Goal: Information Seeking & Learning: Learn about a topic

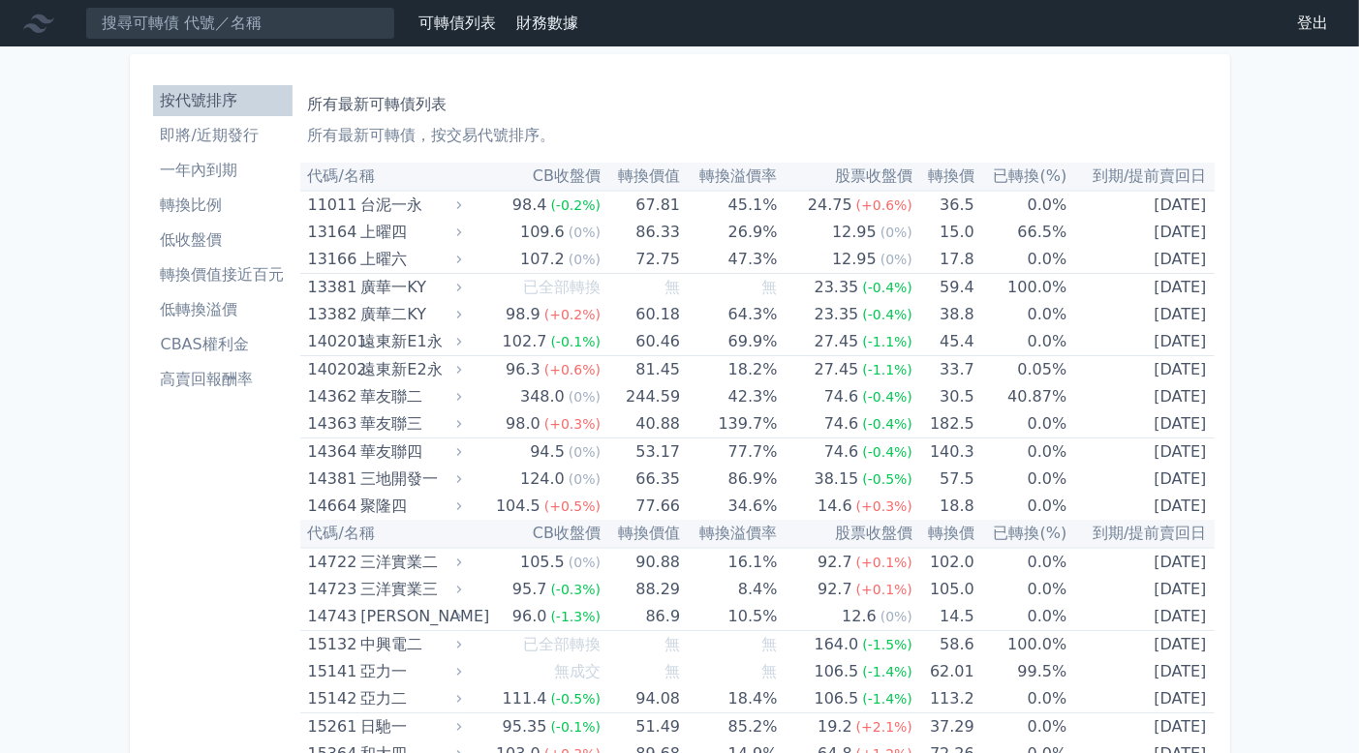
click at [224, 134] on li "即將/近期發行" at bounding box center [222, 135] width 139 height 23
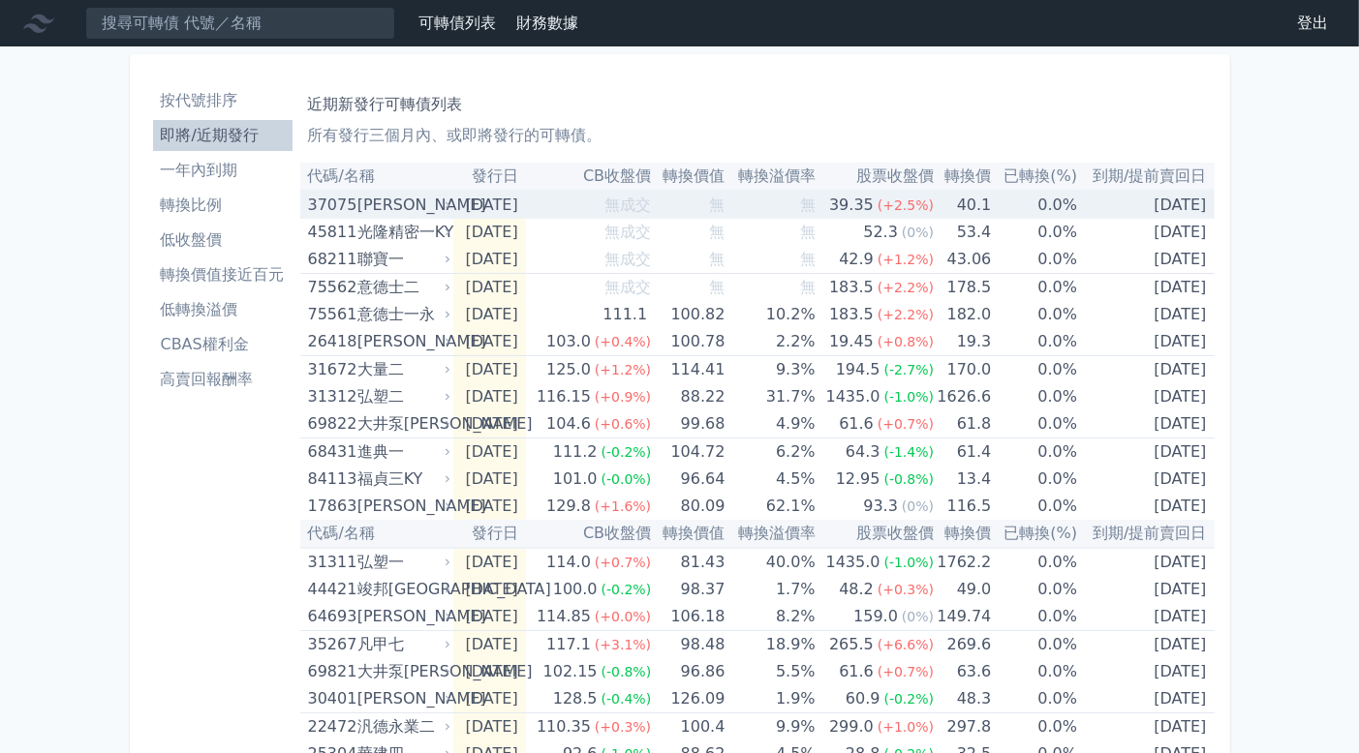
click at [866, 202] on div "39.35" at bounding box center [851, 205] width 52 height 27
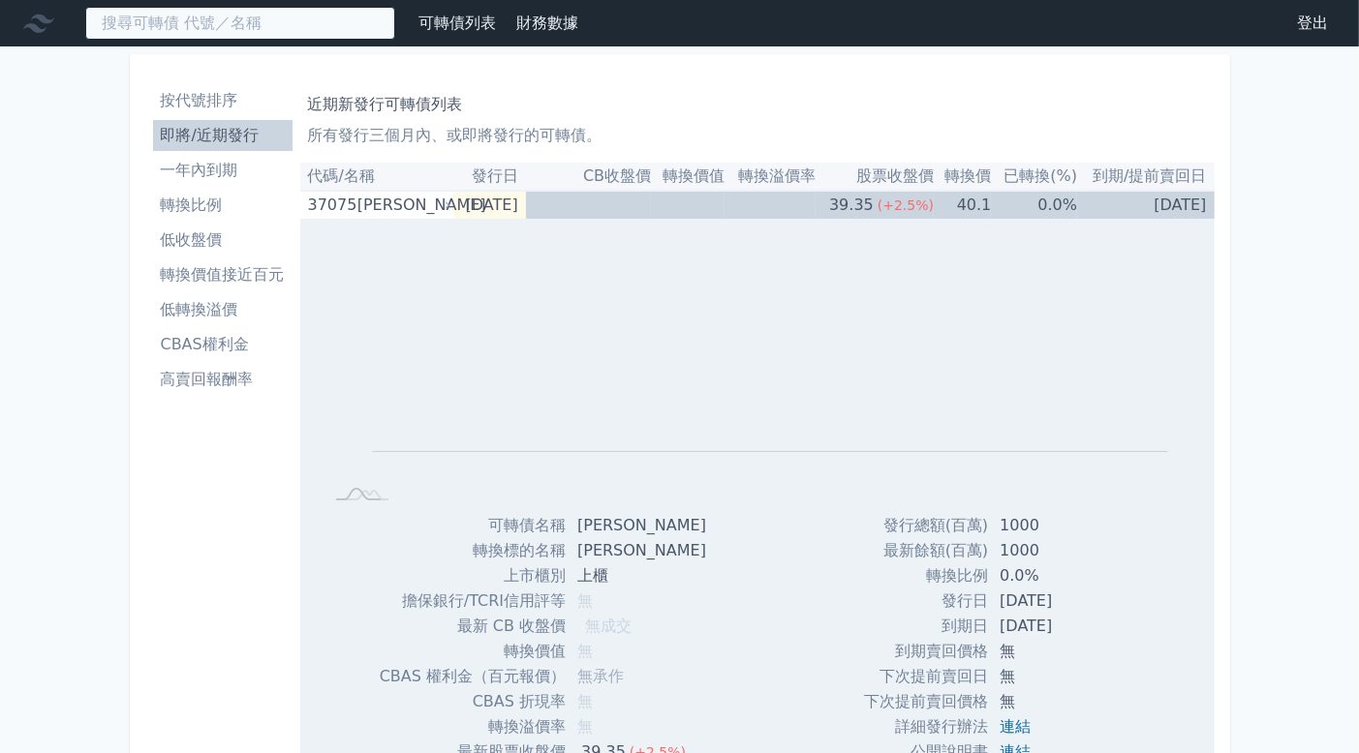
click at [219, 21] on input at bounding box center [240, 23] width 310 height 33
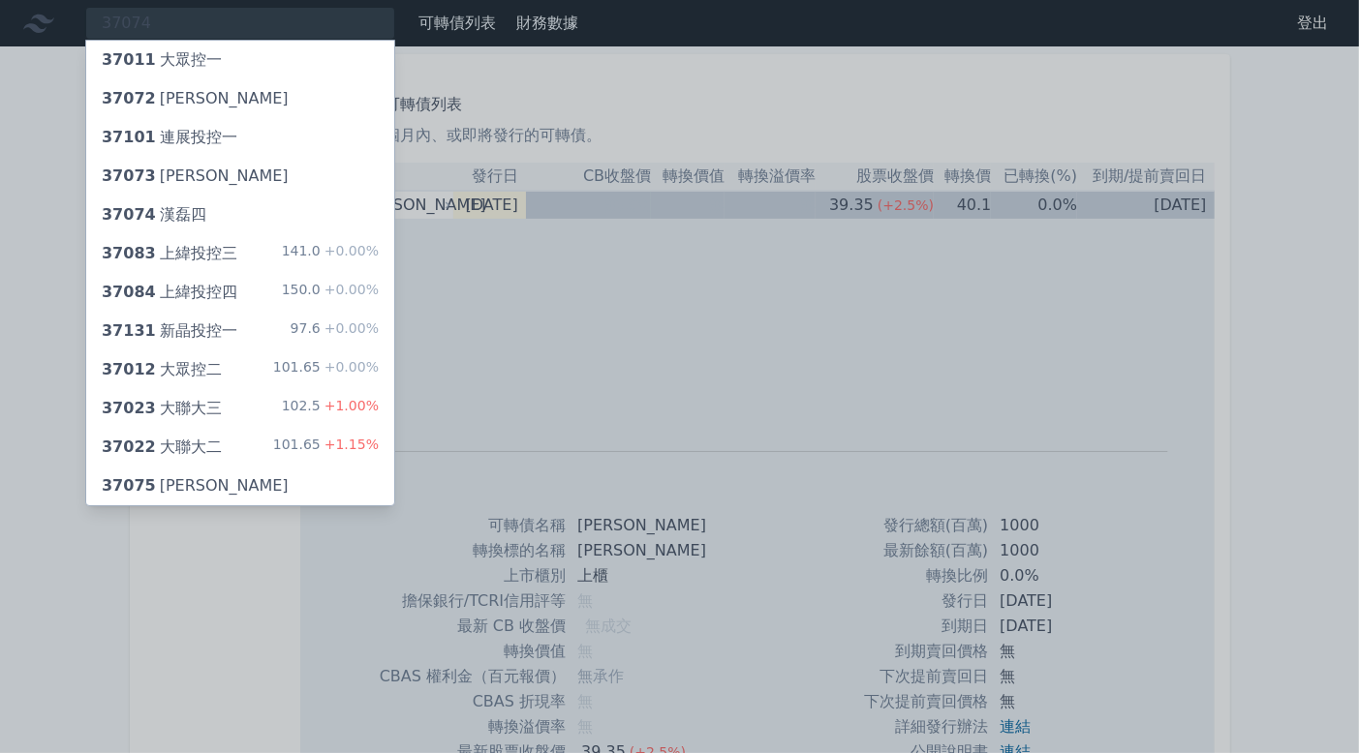
click at [258, 21] on div at bounding box center [679, 376] width 1359 height 753
click at [258, 21] on div "37074 37011 大眾控一 37072 漢磊二 37101 連展投控一 37073 漢磊三 37074 漢磊四 37083 上緯投控三 141.0 +0…" at bounding box center [240, 23] width 310 height 33
click at [265, 28] on div at bounding box center [679, 376] width 1359 height 753
click at [265, 22] on div "37074 37011 大眾控一 37072 漢磊二 37101 連展投控一 37073 漢磊三 37074 漢磊四 37083 上緯投控三 141.0 +0…" at bounding box center [240, 23] width 310 height 33
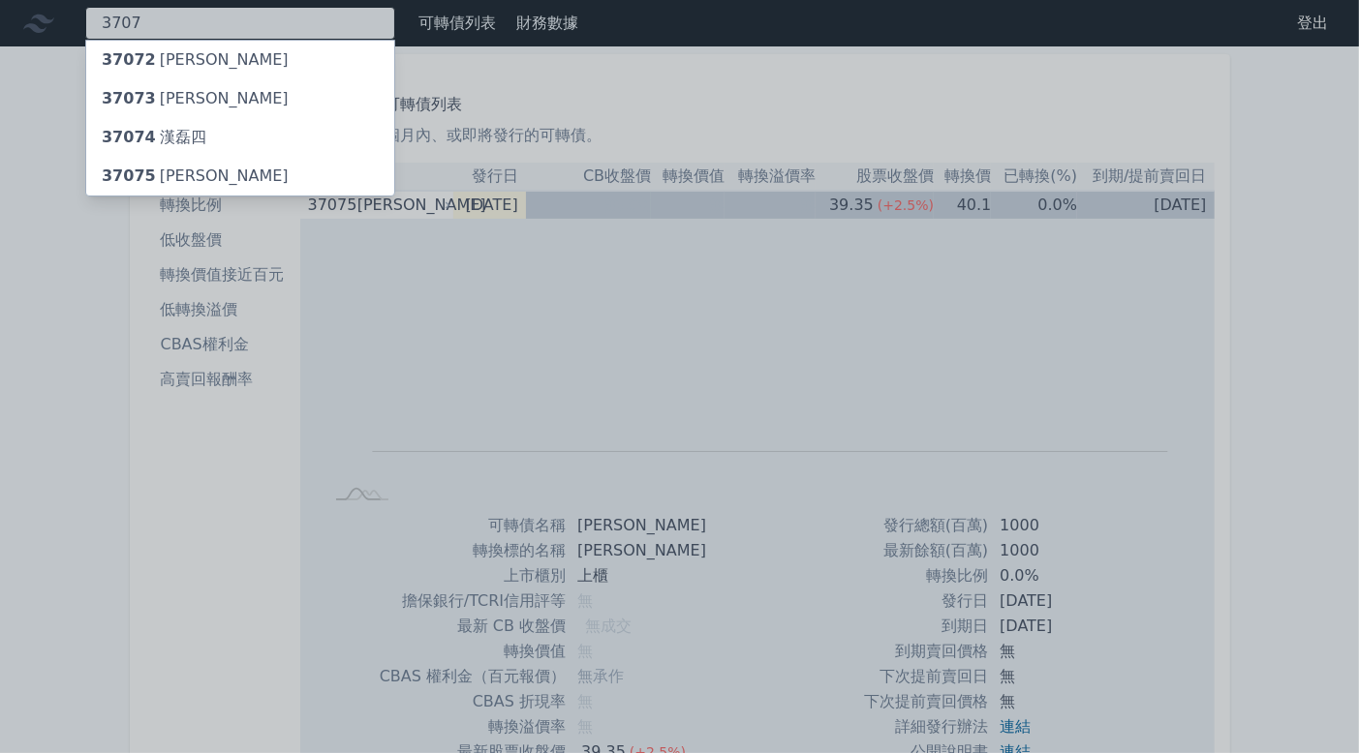
type input "3707"
click at [239, 120] on div "37074 [PERSON_NAME]四" at bounding box center [240, 137] width 308 height 39
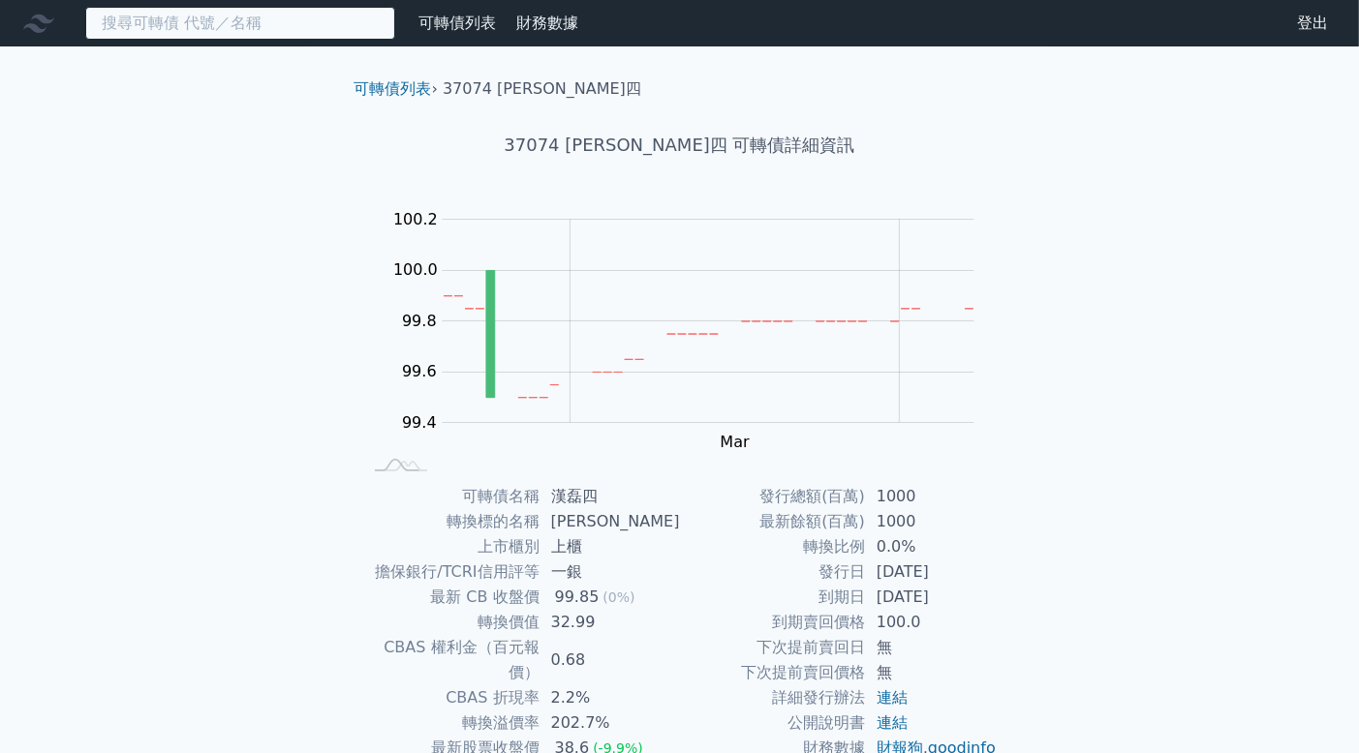
click at [275, 28] on input at bounding box center [240, 23] width 310 height 33
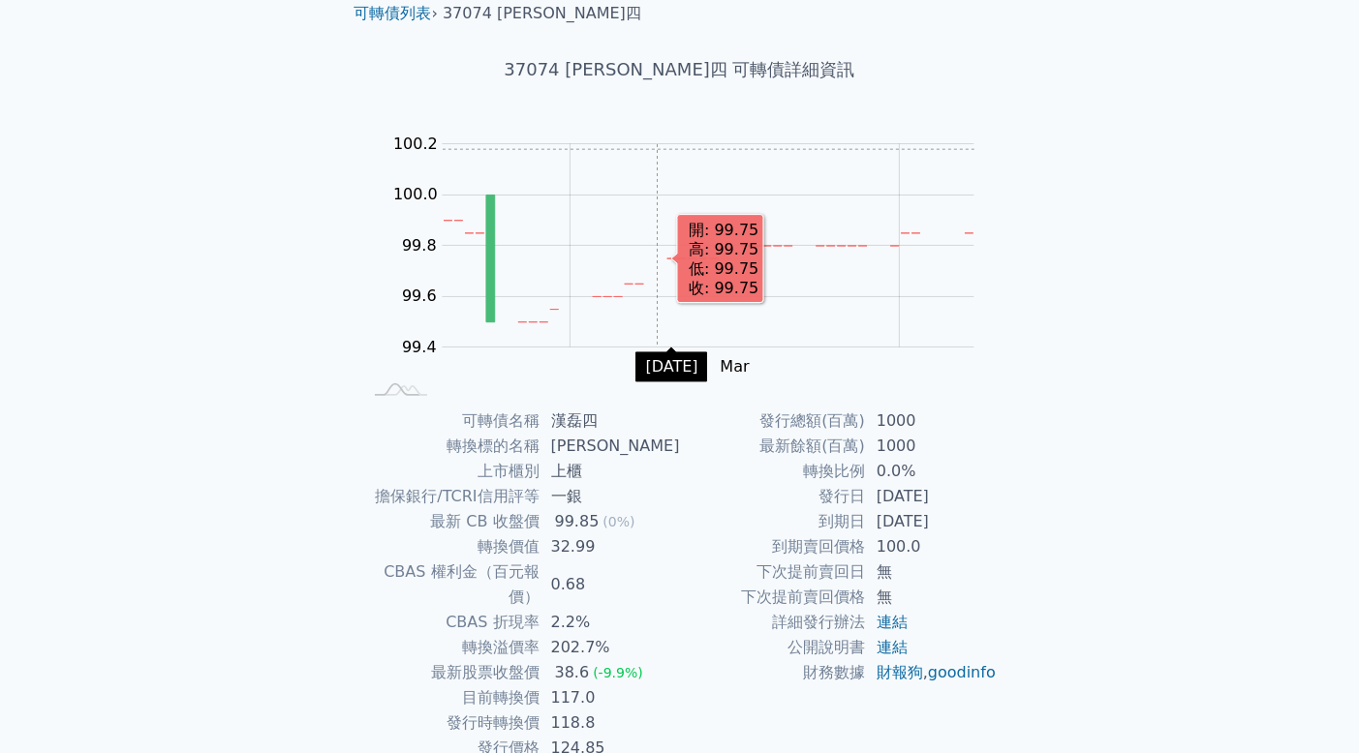
scroll to position [143, 0]
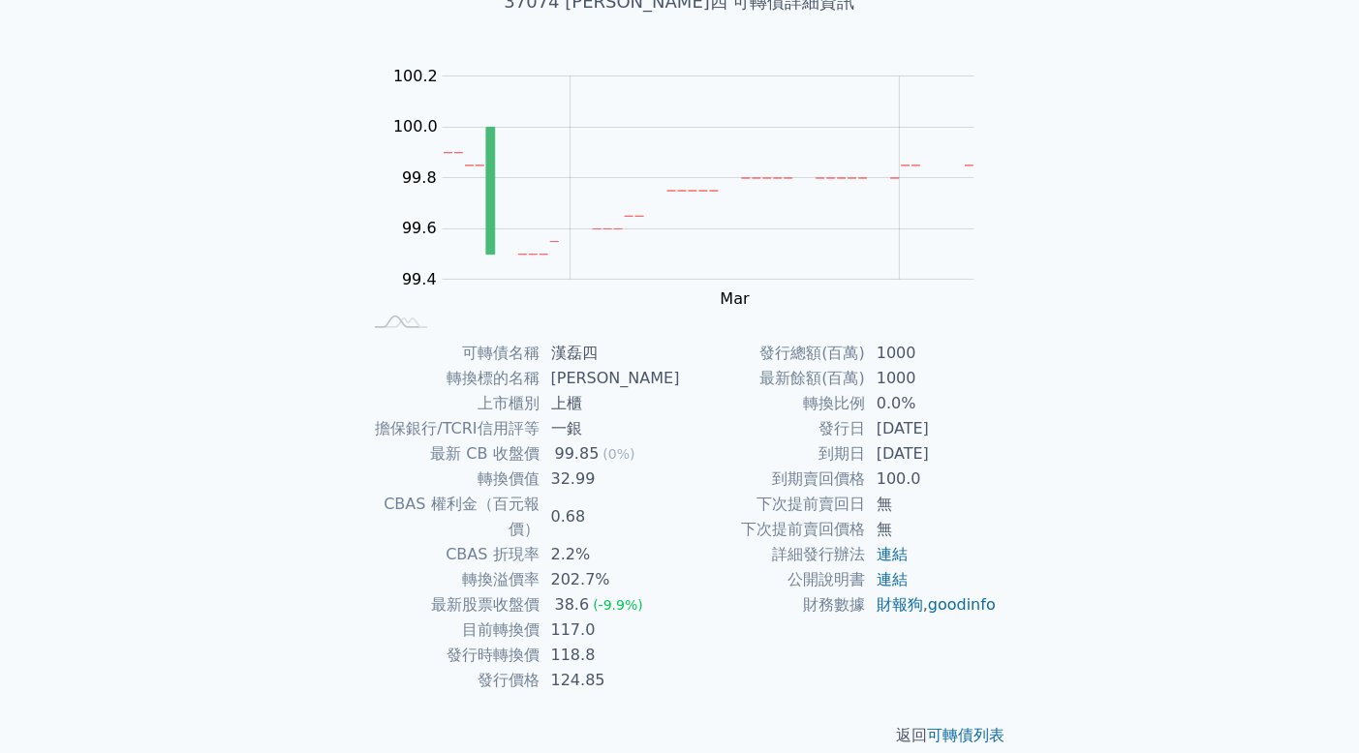
click at [558, 568] on td "202.7%" at bounding box center [609, 580] width 140 height 25
click at [600, 568] on td "202.7%" at bounding box center [609, 580] width 140 height 25
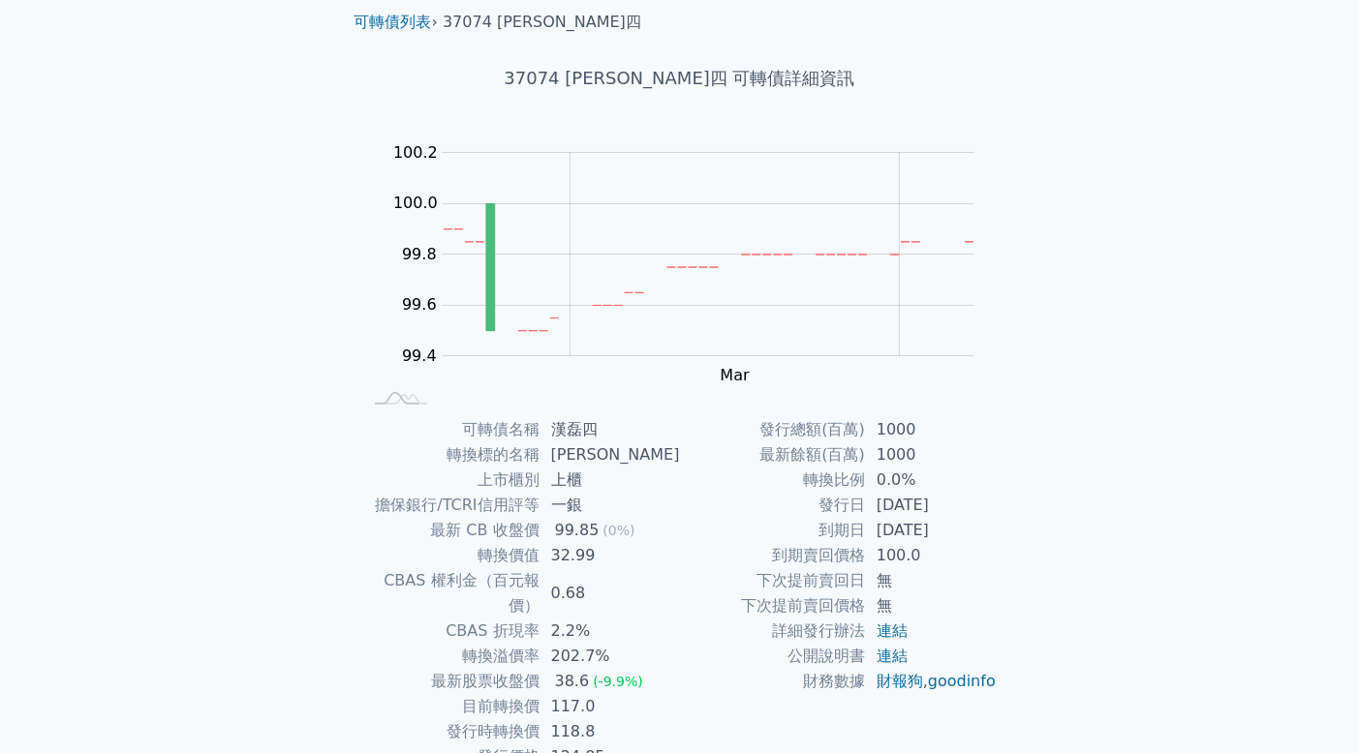
scroll to position [0, 0]
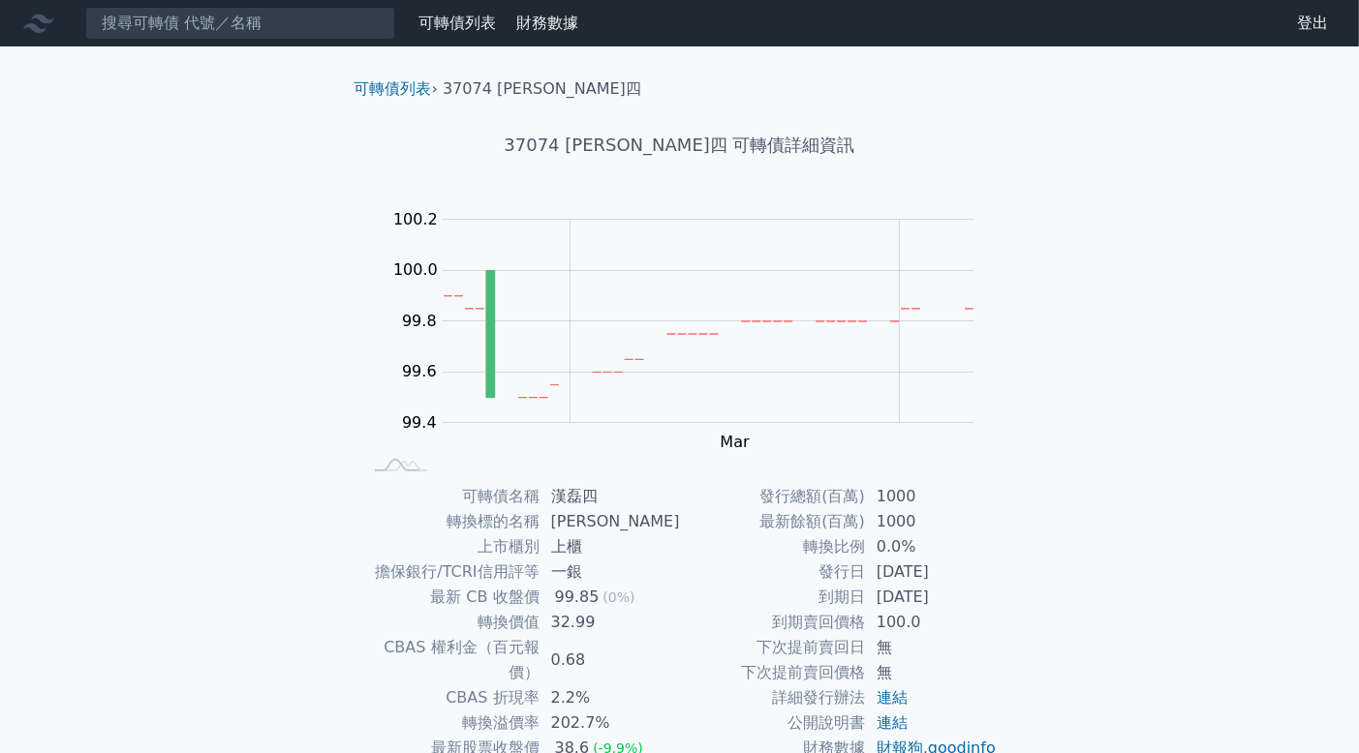
click at [328, 5] on nav "可轉債列表 財務數據 可轉債列表 財務數據 登出 登出" at bounding box center [679, 23] width 1359 height 46
click at [326, 24] on input at bounding box center [240, 23] width 310 height 33
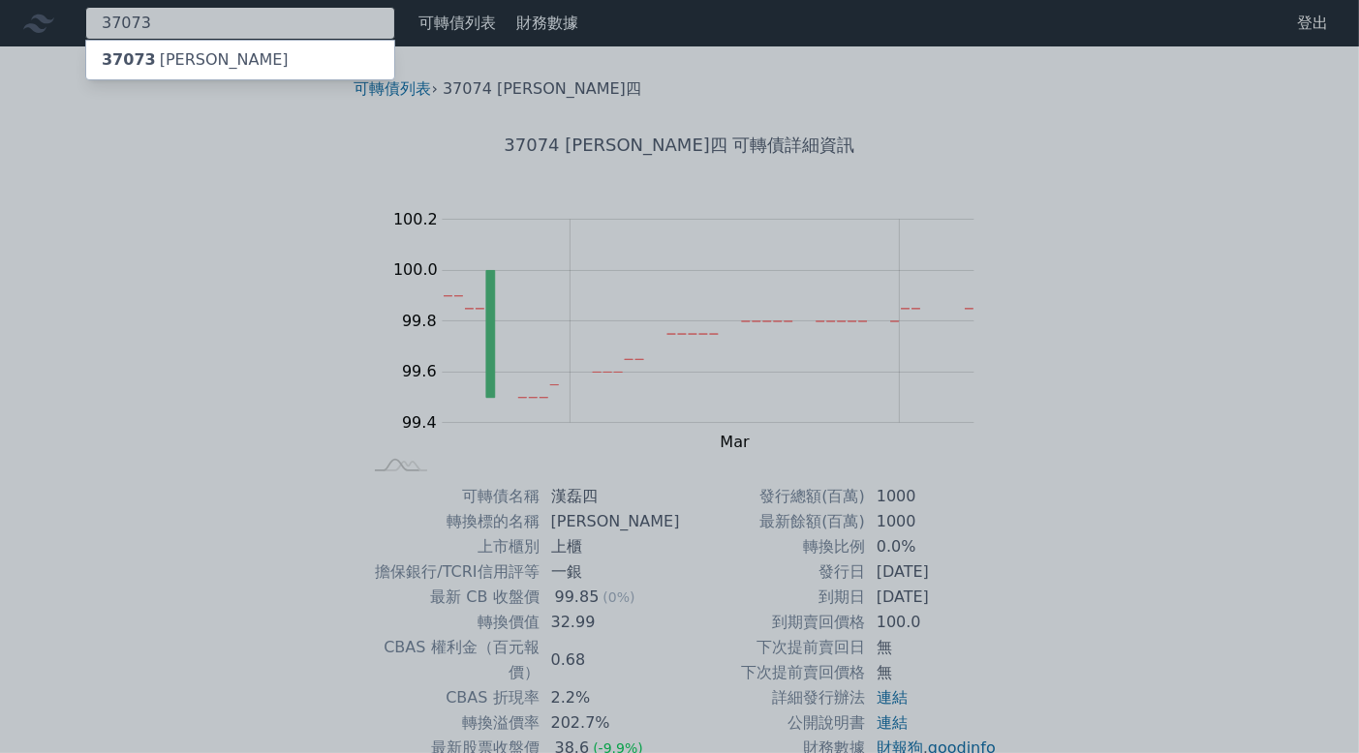
type input "37073"
click at [292, 53] on div "37073 [PERSON_NAME]" at bounding box center [240, 60] width 308 height 39
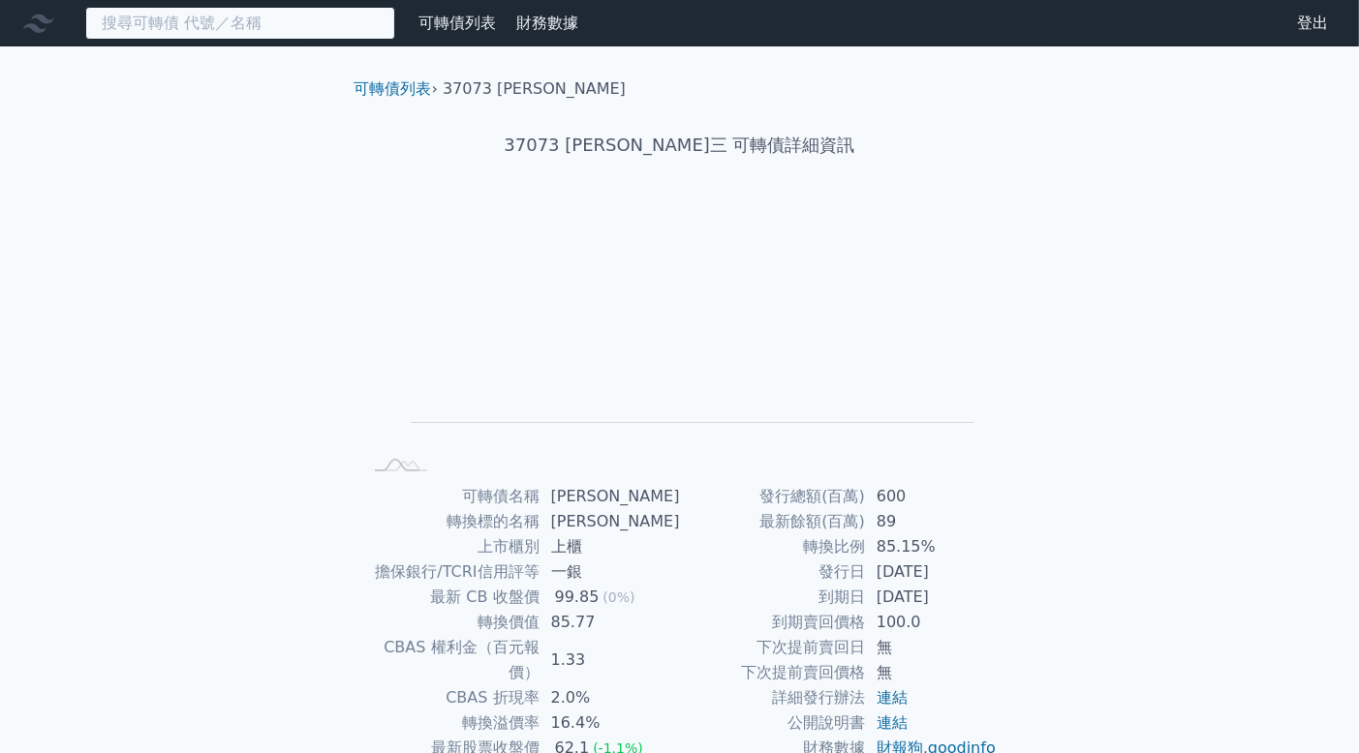
click at [300, 7] on input at bounding box center [240, 23] width 310 height 33
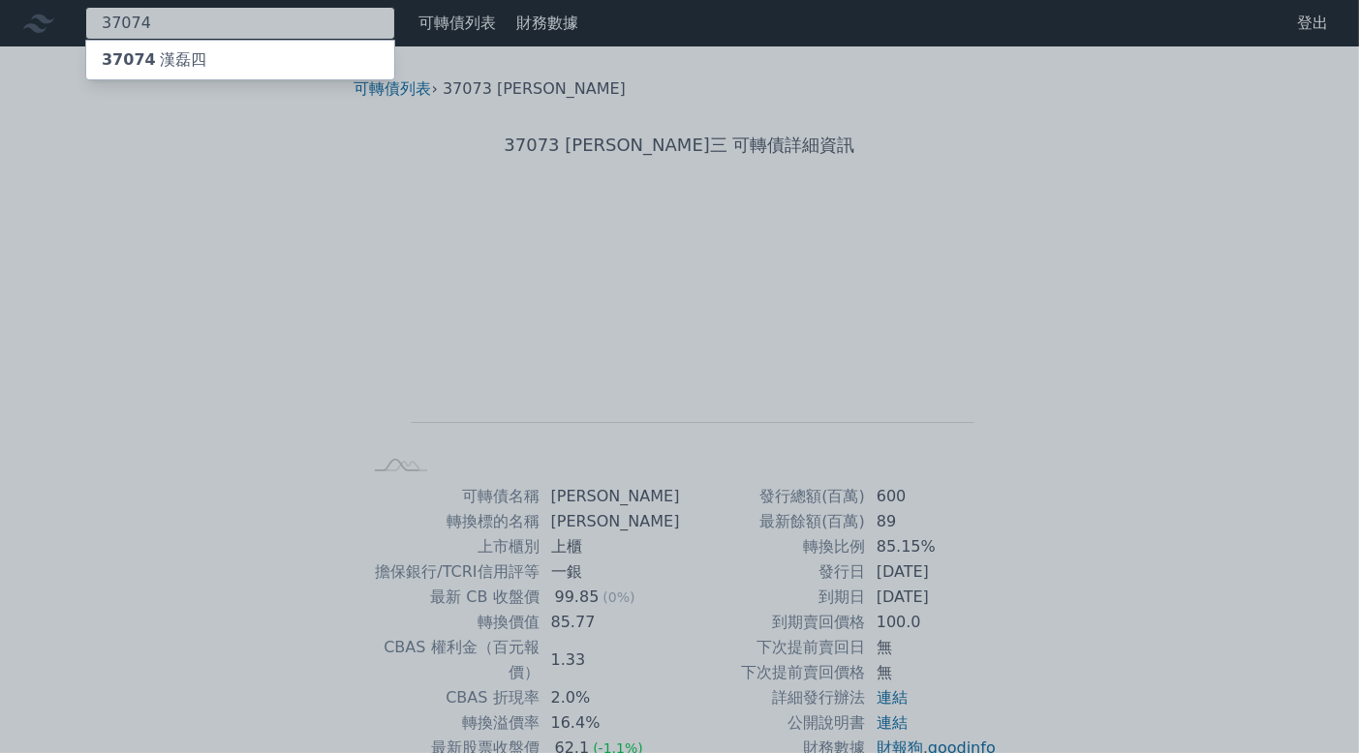
type input "37074"
click at [271, 60] on div "37074 [PERSON_NAME]四" at bounding box center [240, 60] width 308 height 39
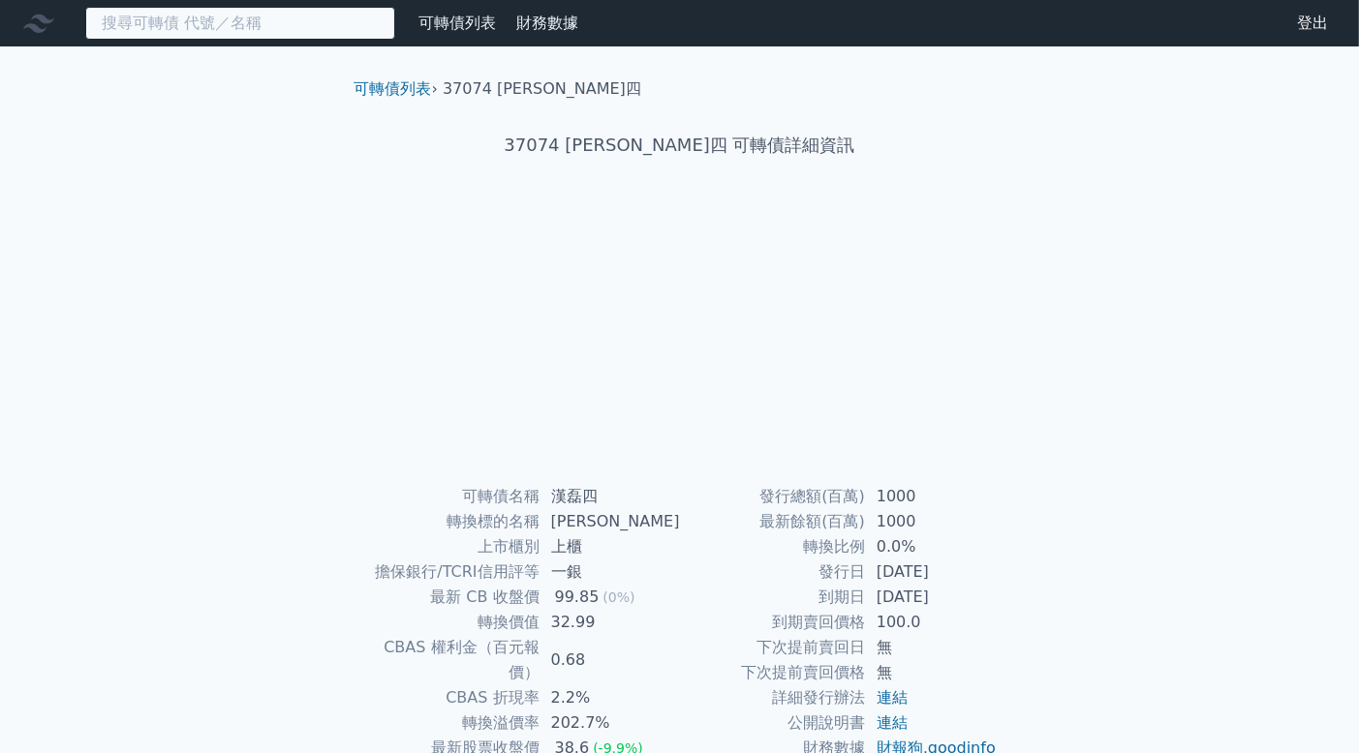
click at [328, 28] on input at bounding box center [240, 23] width 310 height 33
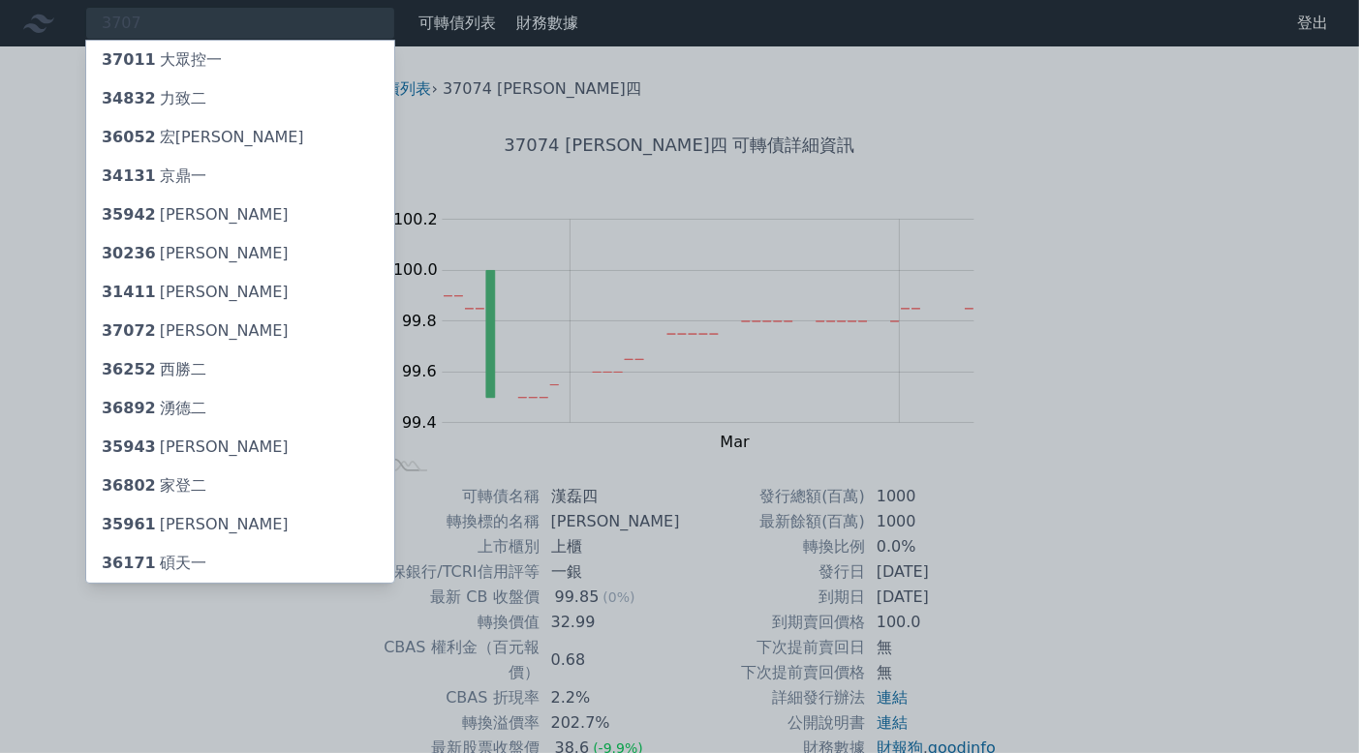
click at [599, 56] on div at bounding box center [679, 376] width 1359 height 753
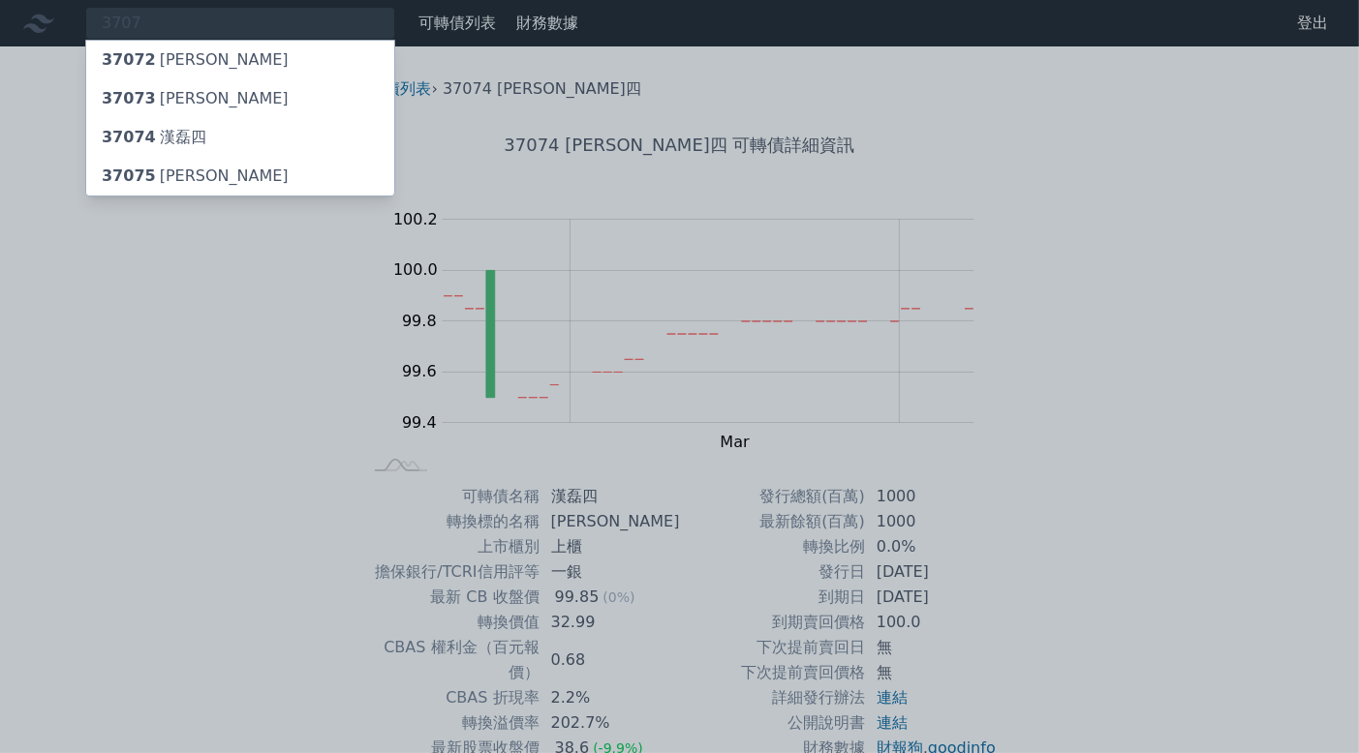
click at [344, 29] on div at bounding box center [679, 376] width 1359 height 753
click at [344, 20] on div "3707 37072 漢磊二 37073 漢磊三 37074 漢磊四 37075 漢磊五" at bounding box center [240, 23] width 310 height 33
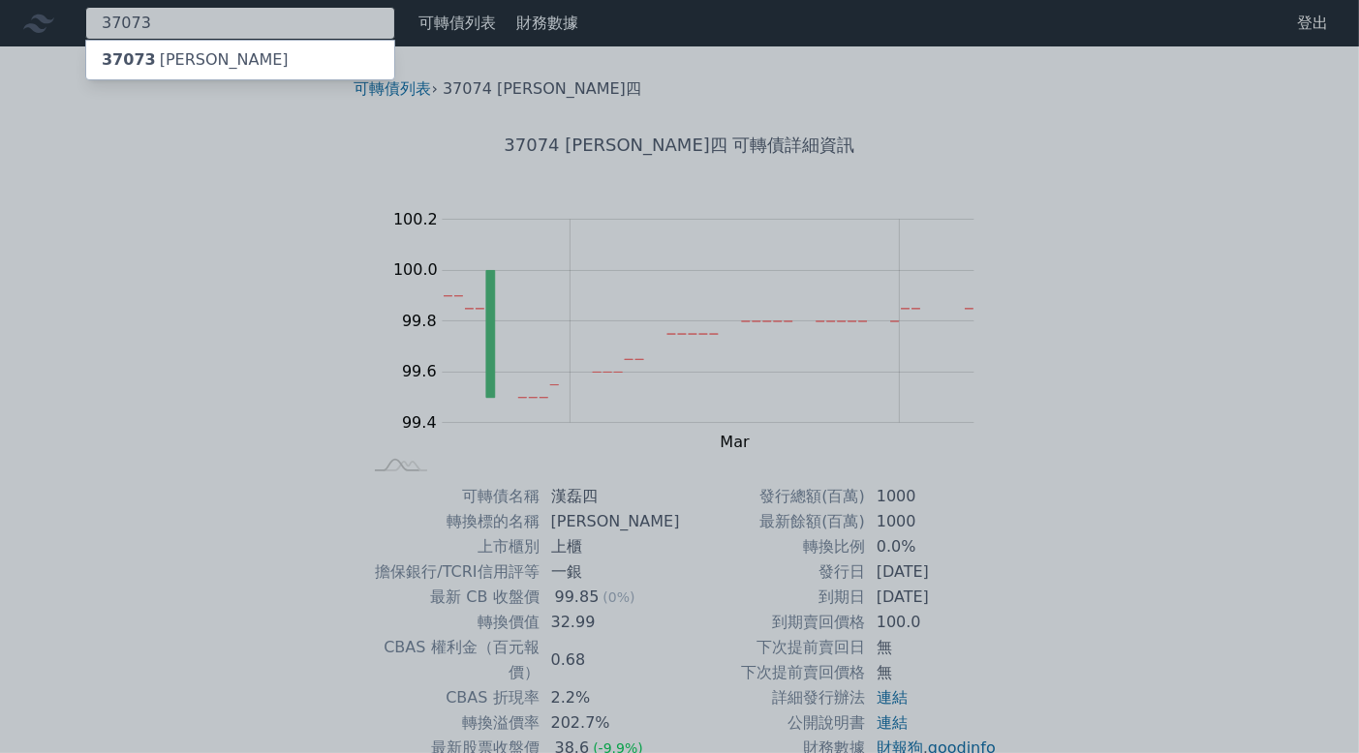
type input "3707"
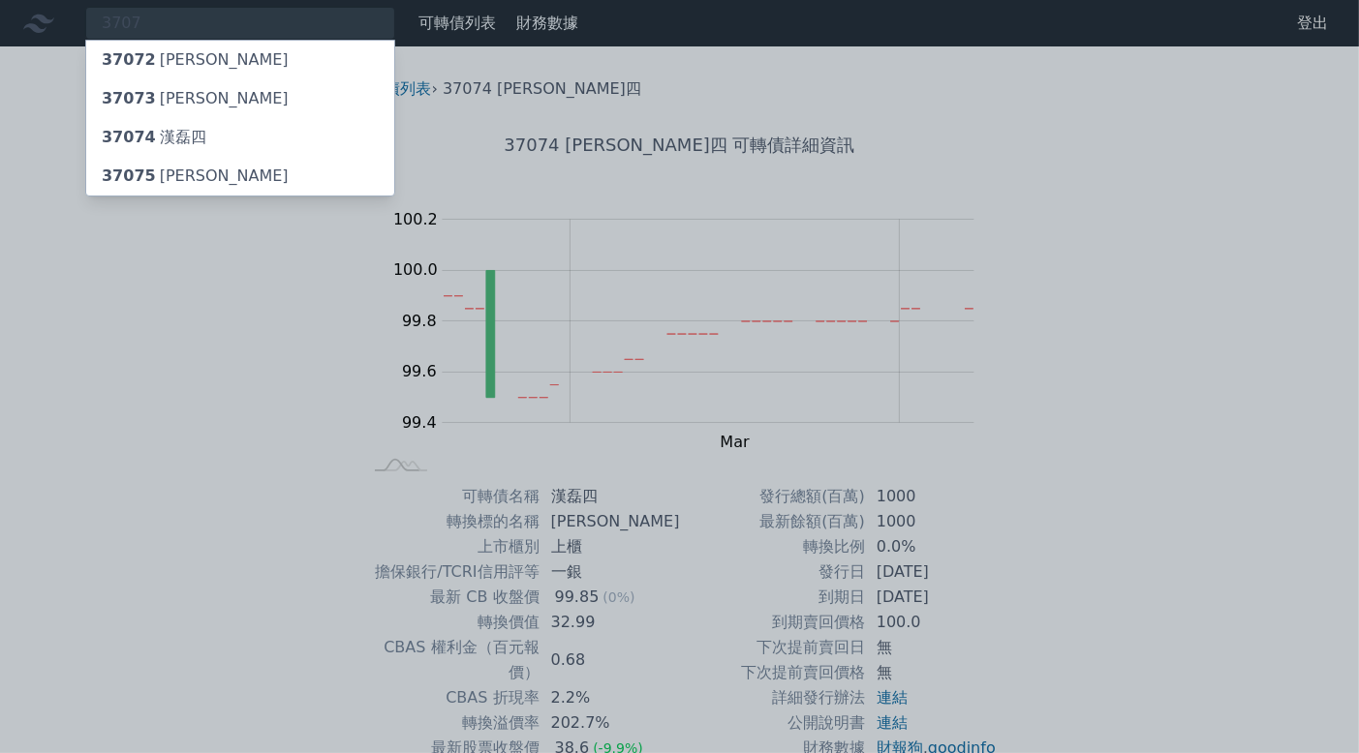
click at [232, 182] on div "37075 [PERSON_NAME]" at bounding box center [240, 176] width 308 height 39
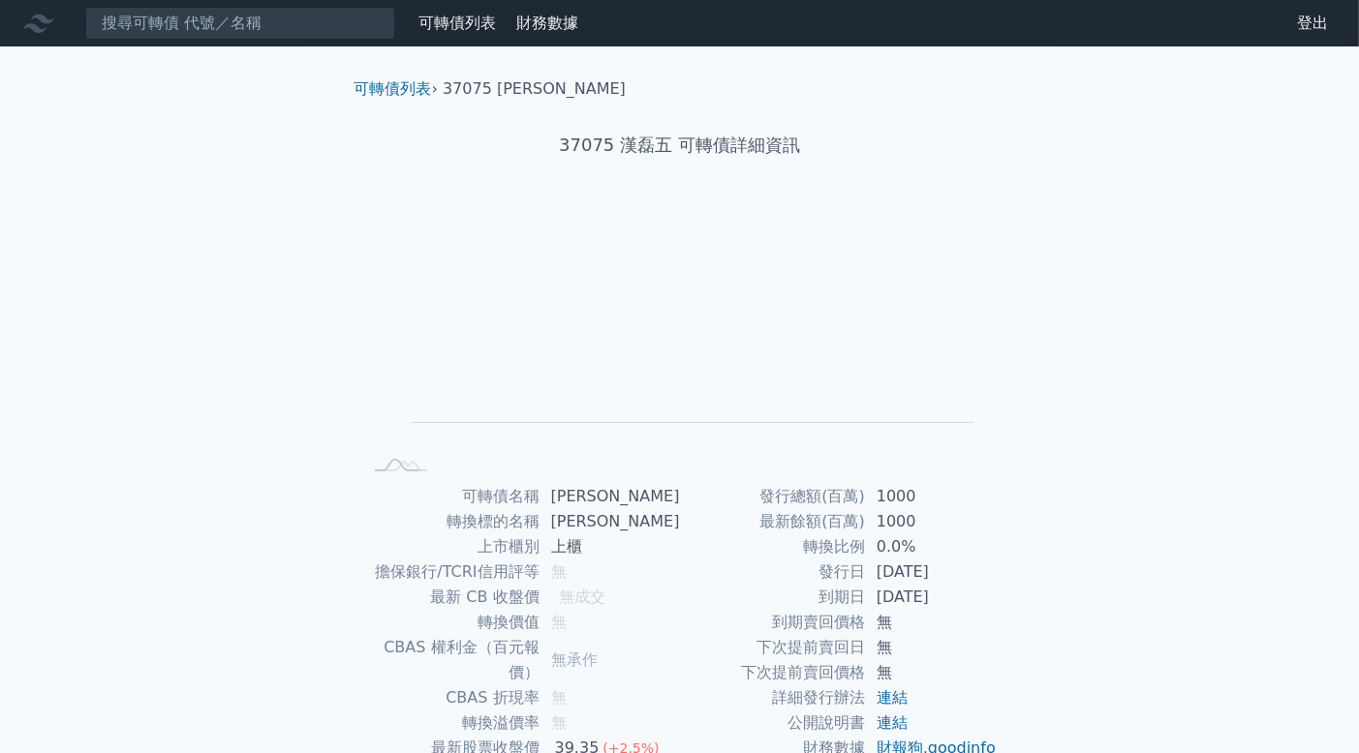
click at [235, 367] on div "可轉債列表 財務數據 可轉債列表 財務數據 登出 登出 可轉債列表 › 37075 漢磊五 37075 漢磊五 可轉債詳細資訊 Zoom Out L L Ch…" at bounding box center [679, 461] width 1359 height 922
drag, startPoint x: 566, startPoint y: 568, endPoint x: 606, endPoint y: 584, distance: 43.9
click at [606, 584] on tbody "可轉債名稱 [PERSON_NAME] 轉換標的名稱 [PERSON_NAME] 上市櫃別 上櫃 擔保銀行/TCRI信用評等 無 最新 CB 收盤價 無成交 …" at bounding box center [521, 660] width 318 height 353
click at [605, 585] on div "無成交" at bounding box center [582, 597] width 46 height 25
drag, startPoint x: 581, startPoint y: 590, endPoint x: 653, endPoint y: 595, distance: 71.8
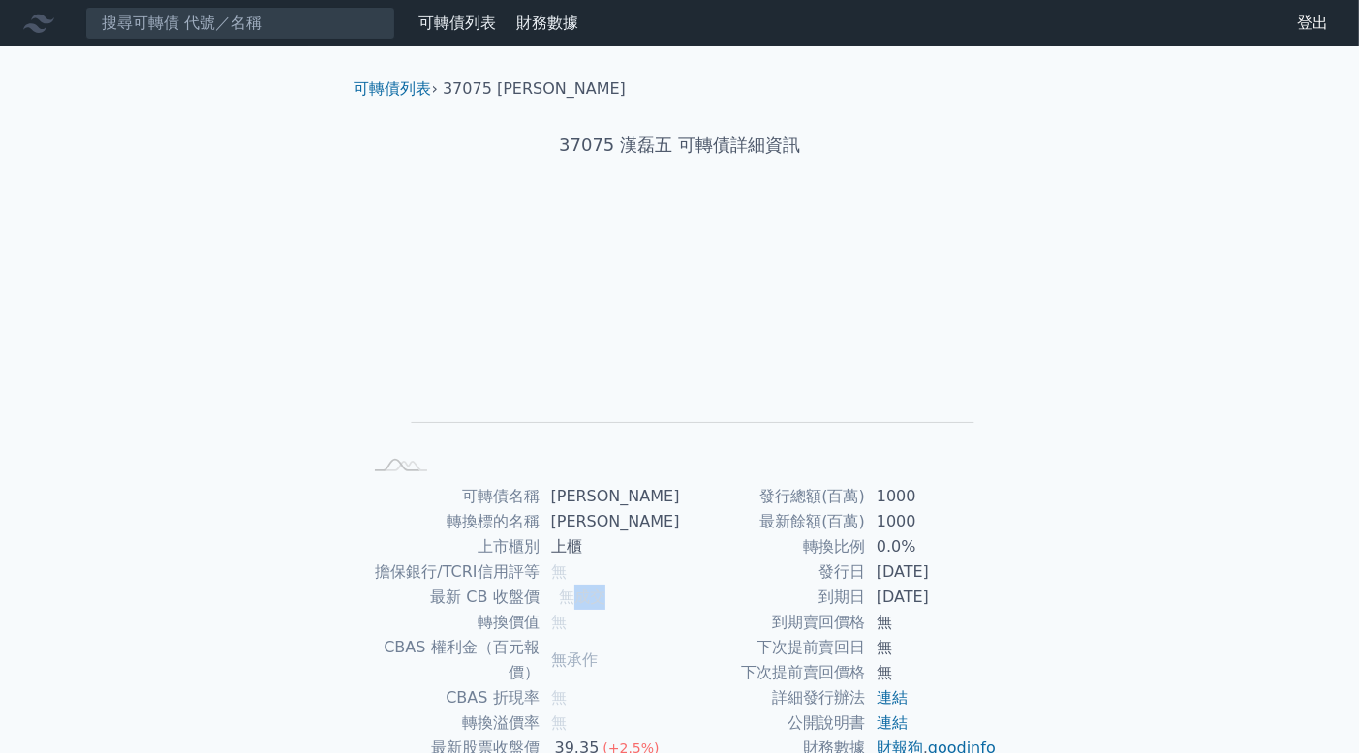
click at [653, 595] on td "無成交" at bounding box center [609, 597] width 140 height 25
click at [357, 28] on input at bounding box center [240, 23] width 310 height 33
click at [315, 26] on input at bounding box center [240, 23] width 310 height 33
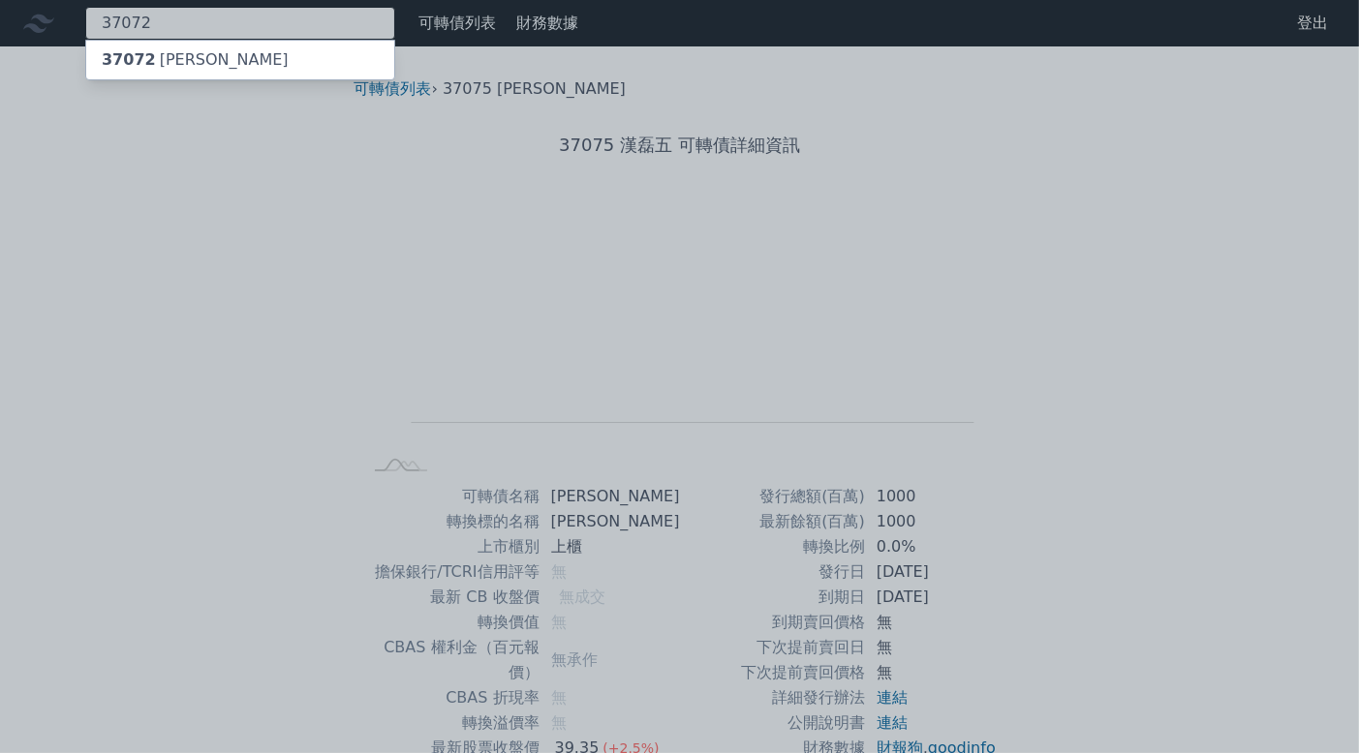
type input "37072"
click at [251, 53] on div "37072 [PERSON_NAME]" at bounding box center [240, 60] width 308 height 39
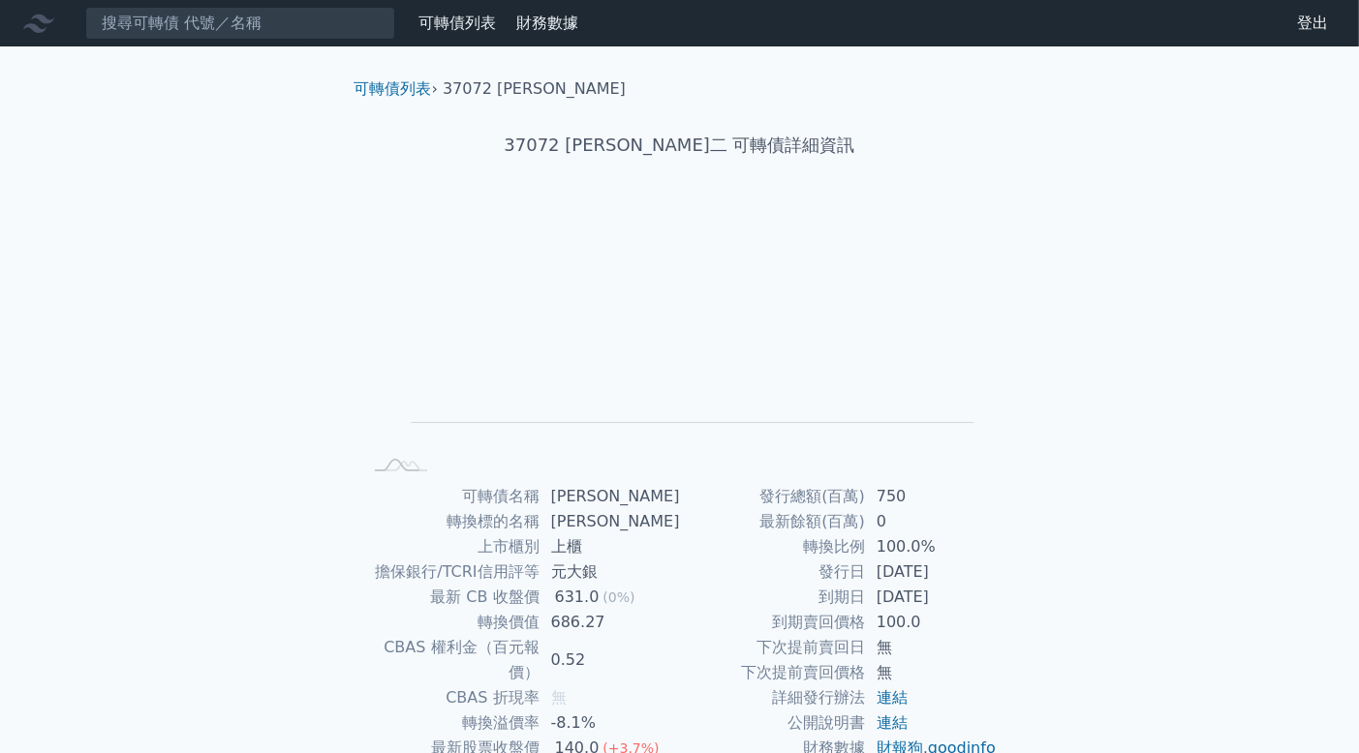
drag, startPoint x: 716, startPoint y: 339, endPoint x: 787, endPoint y: 154, distance: 198.4
click at [787, 154] on div "可轉債列表 › 37072 漢磊二 37072 漢磊二 可轉債詳細資訊 Zoom Out L L Chart created using amCharts l…" at bounding box center [680, 483] width 682 height 875
